Goal: Task Accomplishment & Management: Complete application form

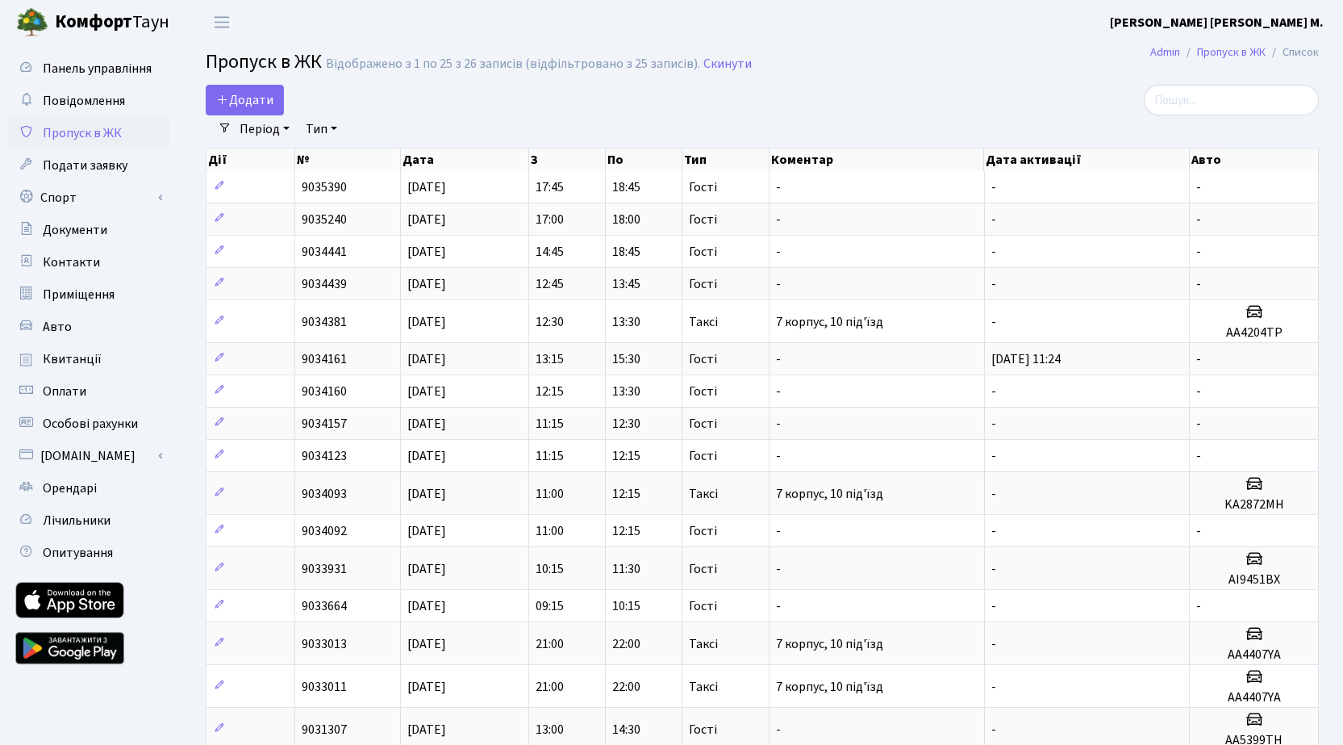
select select "25"
drag, startPoint x: 261, startPoint y: 97, endPoint x: 373, endPoint y: 97, distance: 112.1
click at [261, 97] on span "Додати" at bounding box center [244, 100] width 57 height 18
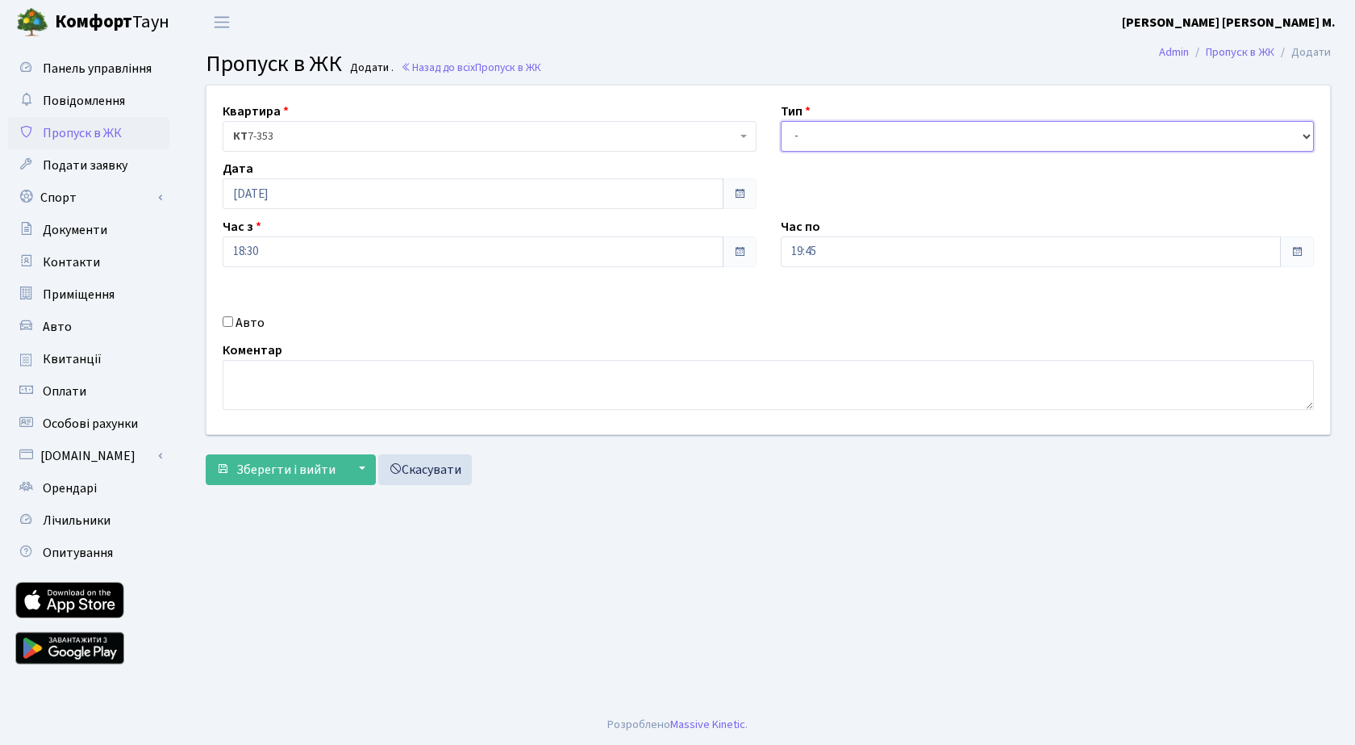
drag, startPoint x: 849, startPoint y: 140, endPoint x: 867, endPoint y: 148, distance: 19.9
click at [856, 144] on select "- Доставка Таксі Гості Сервіс" at bounding box center [1048, 136] width 534 height 31
select select "3"
click at [781, 121] on select "- Доставка Таксі Гості Сервіс" at bounding box center [1048, 136] width 534 height 31
click at [268, 469] on span "Зберегти і вийти" at bounding box center [285, 470] width 99 height 18
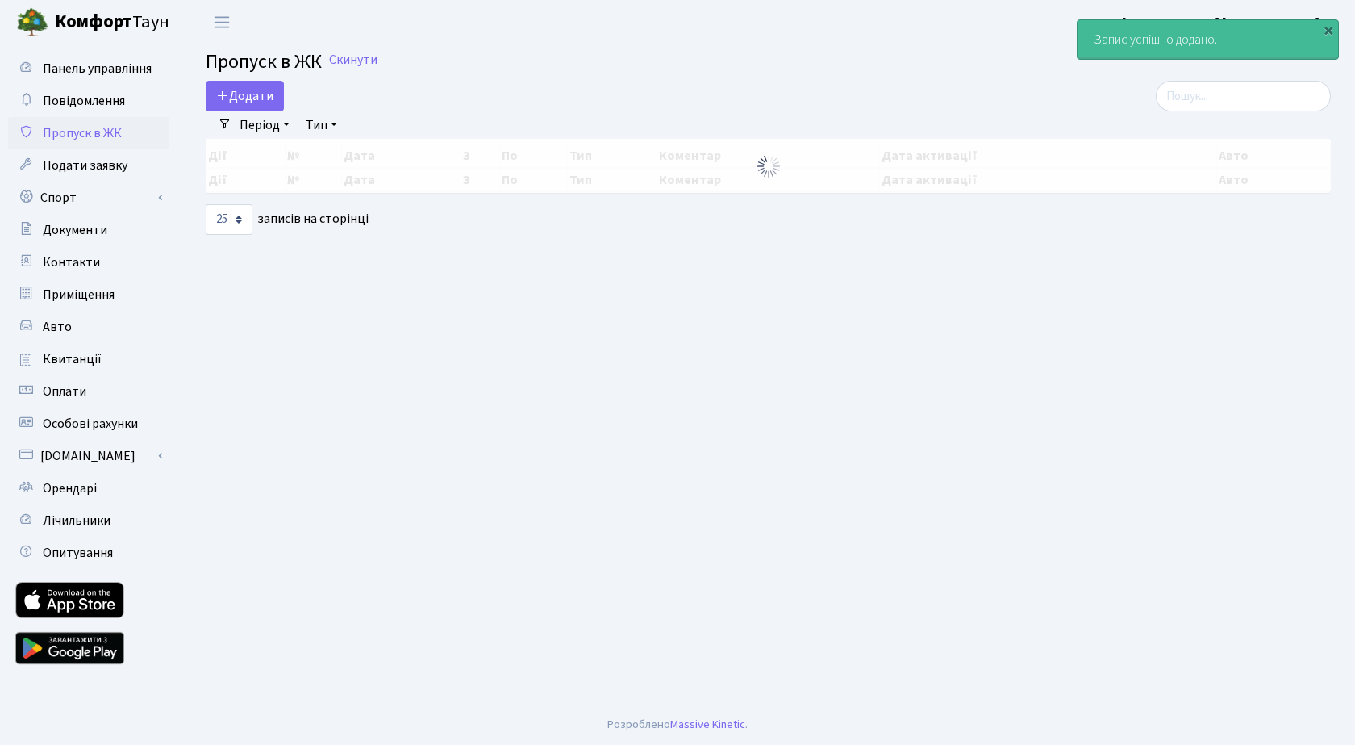
select select "25"
